Goal: Transaction & Acquisition: Purchase product/service

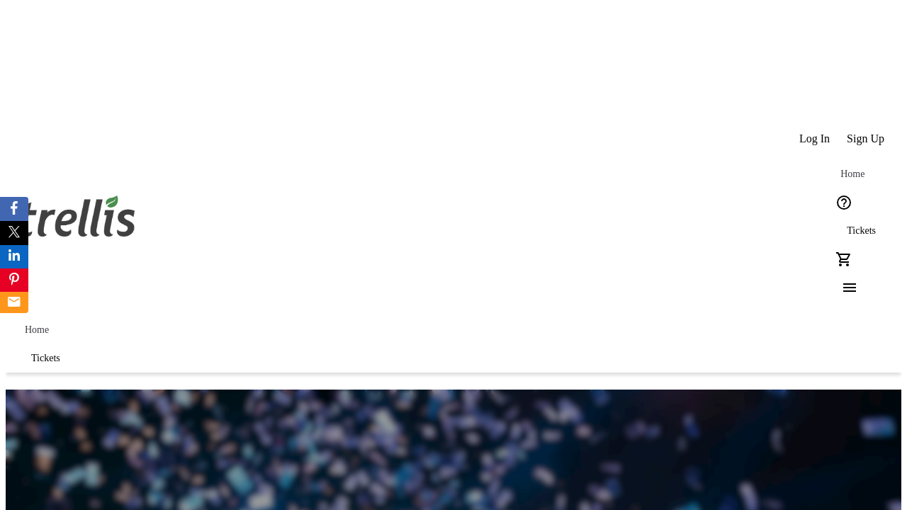
click at [867, 133] on span "Sign Up" at bounding box center [866, 139] width 38 height 13
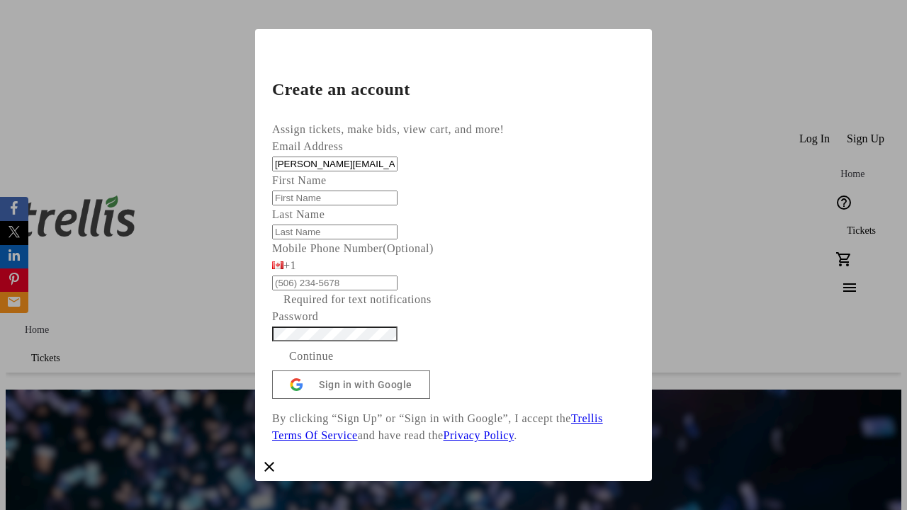
type input "[PERSON_NAME][EMAIL_ADDRESS][DOMAIN_NAME]"
type input "[PERSON_NAME]"
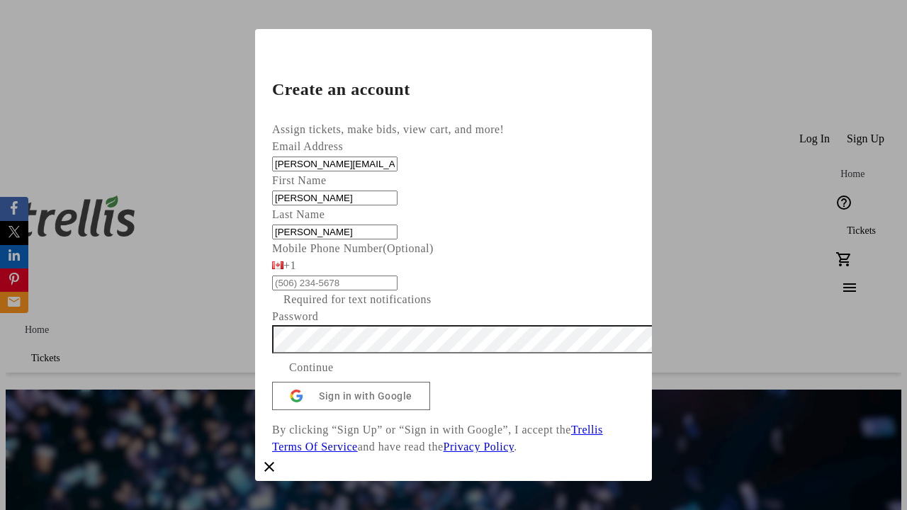
click at [334, 376] on span "Continue" at bounding box center [311, 367] width 45 height 17
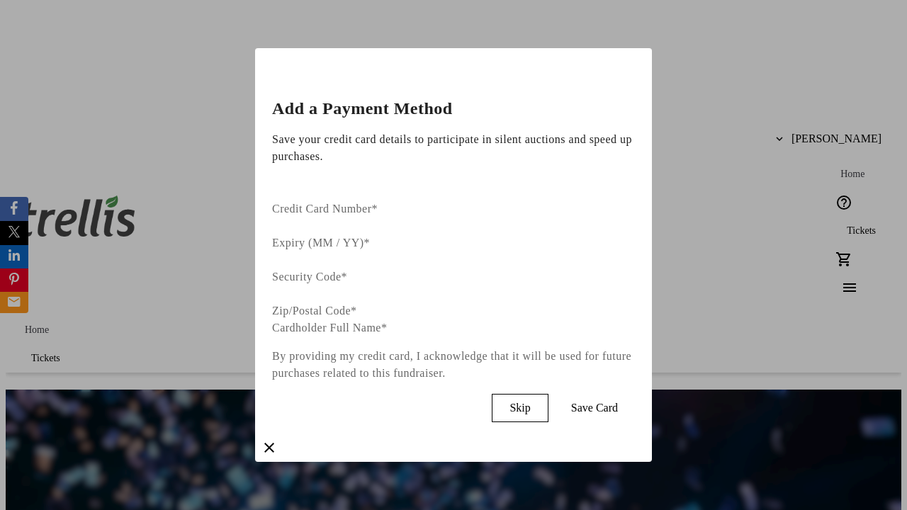
click at [530, 402] on span "Skip" at bounding box center [519, 408] width 21 height 13
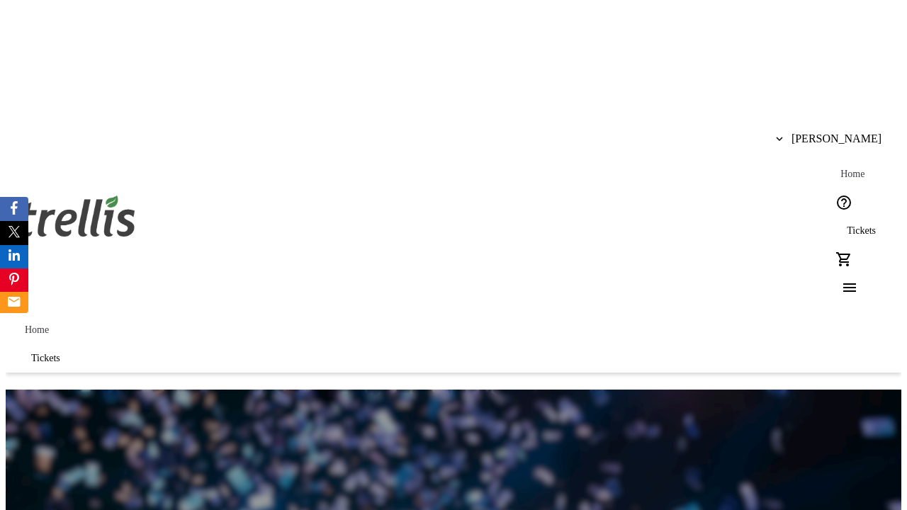
click at [847, 225] on span "Tickets" at bounding box center [861, 230] width 29 height 11
